Goal: Check status: Check status

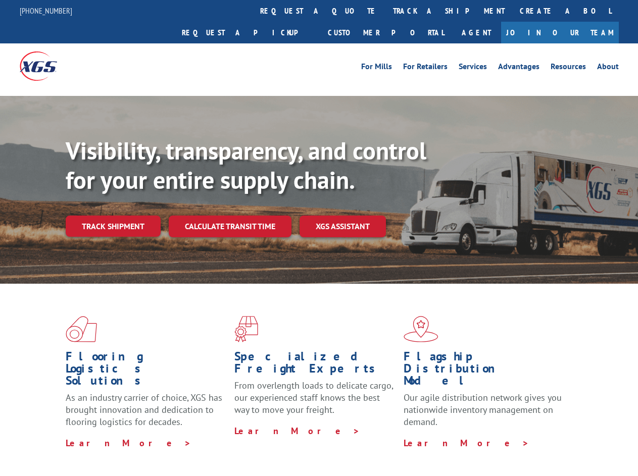
click at [318, 238] on div "Visibility, transparency, and control for your entire supply chain. Track shipm…" at bounding box center [352, 206] width 572 height 141
click at [385, 11] on link "track a shipment" at bounding box center [448, 11] width 127 height 22
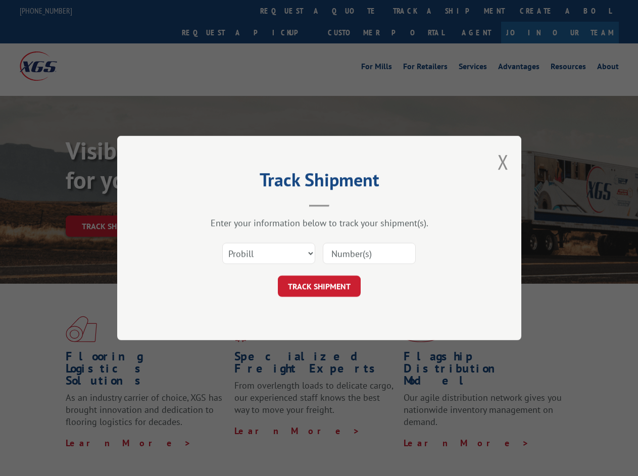
click at [352, 11] on div "Track Shipment Enter your information below to track your shipment(s). Select c…" at bounding box center [319, 238] width 638 height 476
click at [415, 11] on div "Track Shipment Enter your information below to track your shipment(s). Select c…" at bounding box center [319, 238] width 638 height 476
click at [113, 204] on div "Track Shipment Enter your information below to track your shipment(s). Select c…" at bounding box center [319, 238] width 638 height 476
click at [229, 204] on header "Track Shipment" at bounding box center [319, 190] width 303 height 34
click at [343, 204] on header "Track Shipment" at bounding box center [319, 190] width 303 height 34
